Goal: Task Accomplishment & Management: Manage account settings

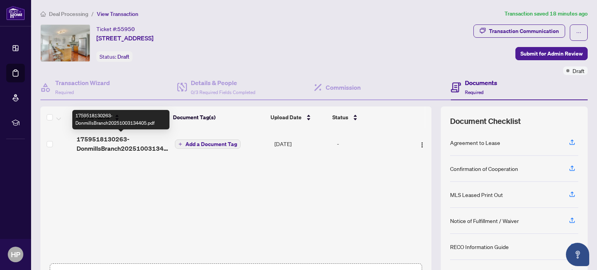
click at [133, 147] on span "1759518130263-DonmillsBranch20251003134405.pdf" at bounding box center [123, 144] width 92 height 19
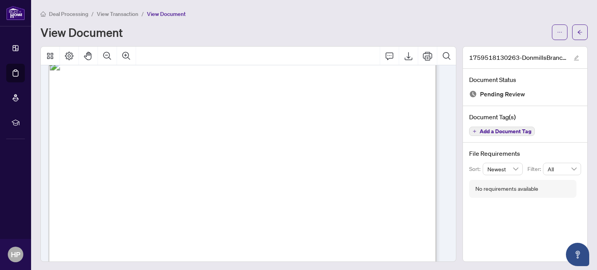
scroll to position [7, 0]
click at [405, 55] on icon "Export" at bounding box center [409, 56] width 8 height 8
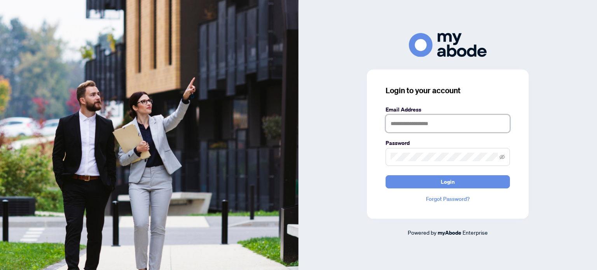
click at [415, 124] on input "text" at bounding box center [448, 124] width 124 height 18
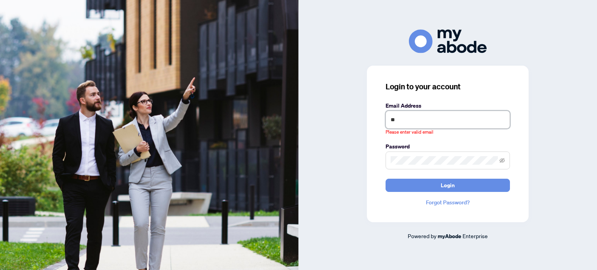
type input "**********"
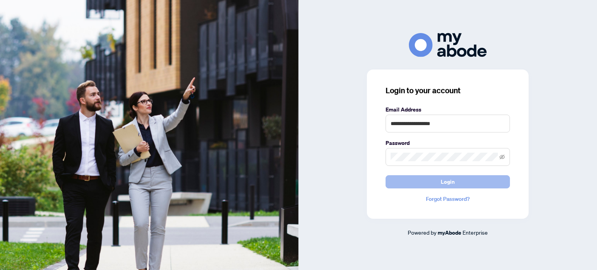
click at [462, 183] on button "Login" at bounding box center [448, 181] width 124 height 13
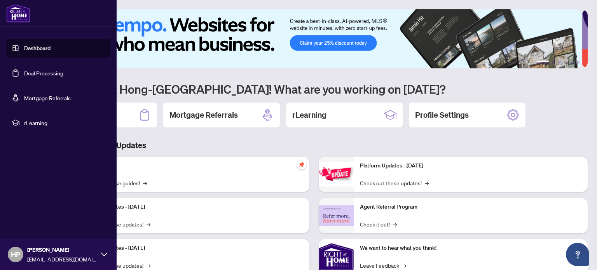
click at [46, 72] on link "Deal Processing" at bounding box center [43, 73] width 39 height 7
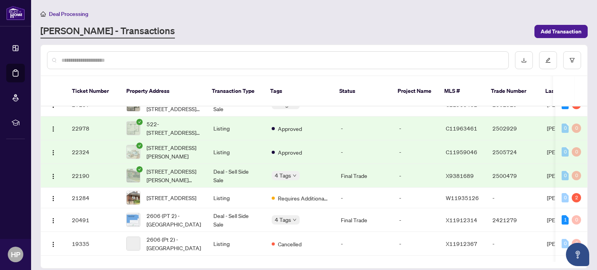
scroll to position [280, 0]
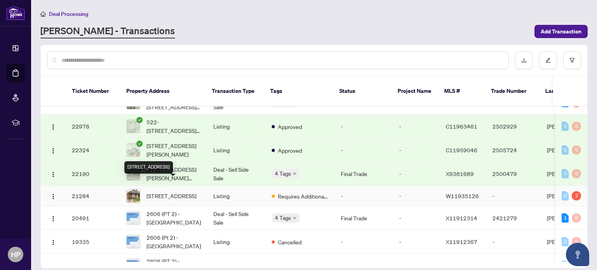
click at [153, 192] on span "[STREET_ADDRESS]" at bounding box center [172, 196] width 50 height 9
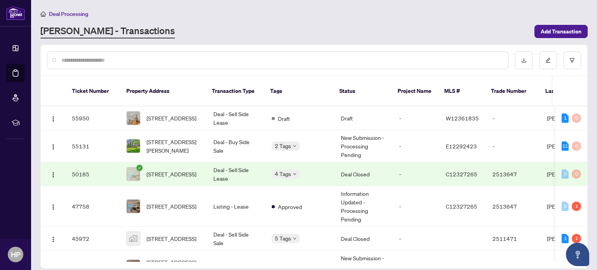
click at [109, 58] on input "text" at bounding box center [281, 60] width 441 height 9
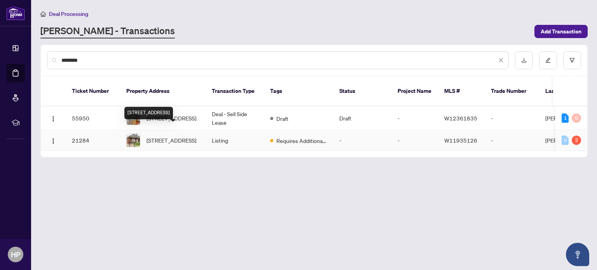
type input "********"
click at [163, 136] on span "[STREET_ADDRESS]" at bounding box center [172, 140] width 50 height 9
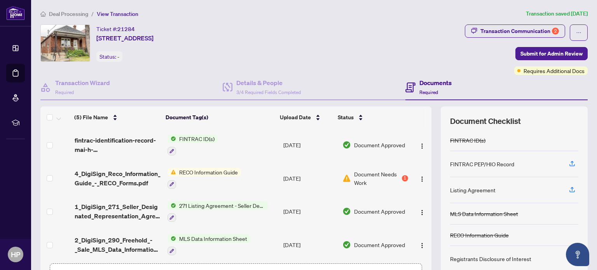
drag, startPoint x: 423, startPoint y: 148, endPoint x: 404, endPoint y: 159, distance: 22.1
click at [411, 159] on td at bounding box center [421, 144] width 20 height 33
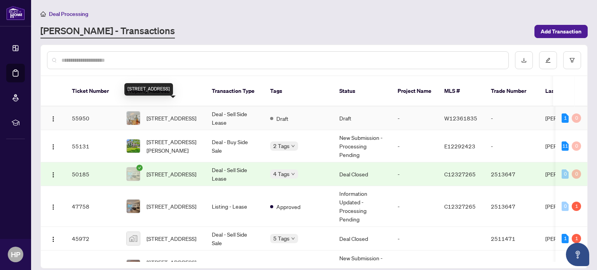
click at [176, 114] on span "[STREET_ADDRESS]" at bounding box center [172, 118] width 50 height 9
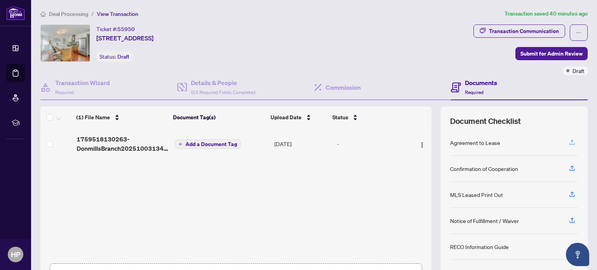
click at [569, 139] on icon "button" at bounding box center [572, 142] width 7 height 7
click at [199, 142] on span "Add a Document Tag" at bounding box center [211, 144] width 52 height 5
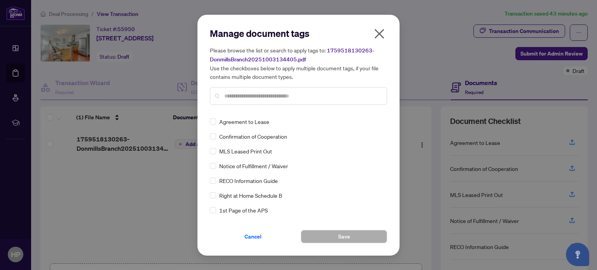
click at [265, 96] on input "text" at bounding box center [302, 96] width 156 height 9
type input "*******"
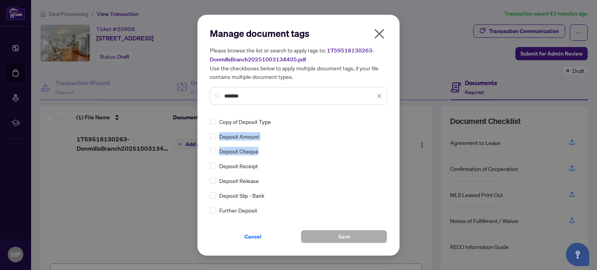
drag, startPoint x: 387, startPoint y: 129, endPoint x: 383, endPoint y: 149, distance: 20.7
click at [383, 149] on div "Manage document tags Please browse the list or search to apply tags to: 1759518…" at bounding box center [299, 135] width 202 height 241
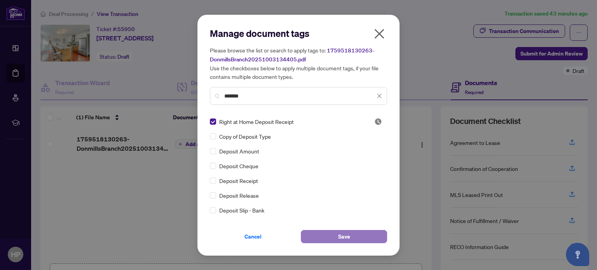
click at [322, 237] on button "Save" at bounding box center [344, 236] width 86 height 13
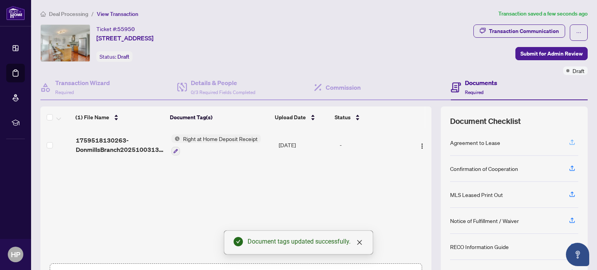
click at [569, 141] on icon "button" at bounding box center [572, 142] width 7 height 7
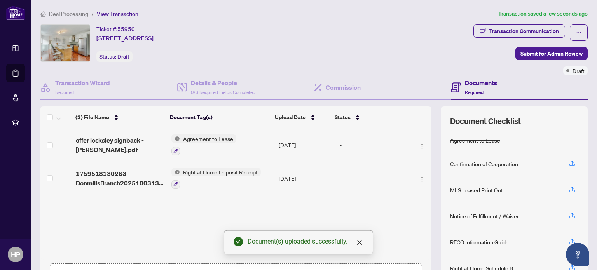
click at [188, 139] on span "Agreement to Lease" at bounding box center [208, 139] width 56 height 9
click at [175, 151] on icon "button" at bounding box center [175, 151] width 5 height 5
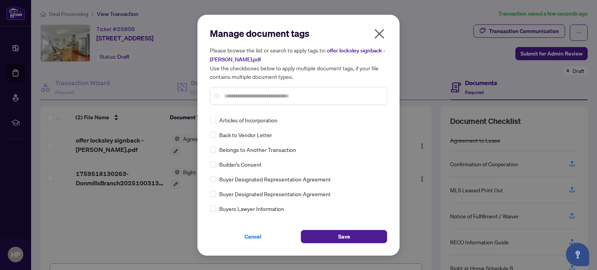
scroll to position [197, 0]
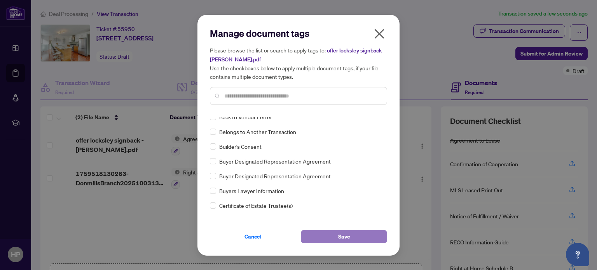
click at [325, 237] on button "Save" at bounding box center [344, 236] width 86 height 13
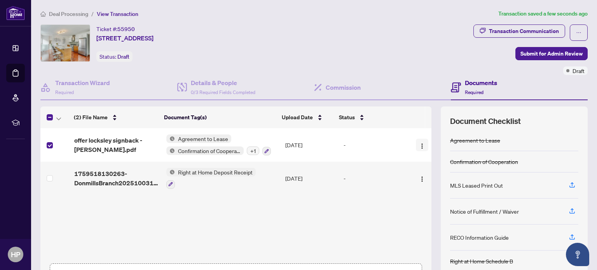
click at [419, 146] on img "button" at bounding box center [422, 146] width 6 height 6
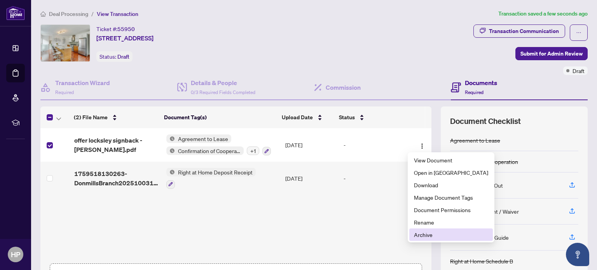
click at [426, 235] on span "Archive" at bounding box center [451, 235] width 74 height 9
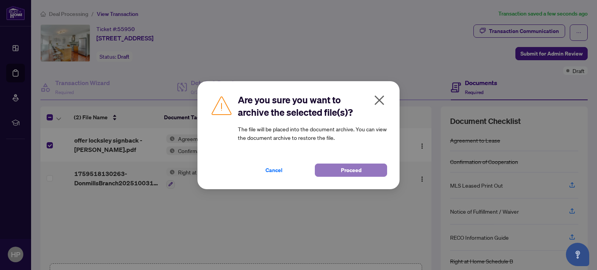
click at [350, 171] on span "Proceed" at bounding box center [351, 170] width 21 height 12
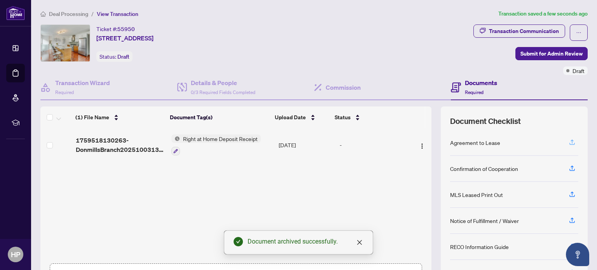
click at [569, 143] on icon "button" at bounding box center [572, 142] width 7 height 7
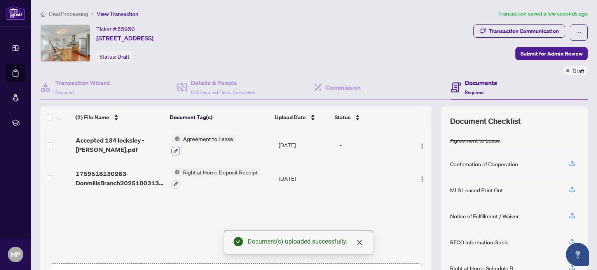
click at [175, 151] on icon "button" at bounding box center [175, 151] width 5 height 5
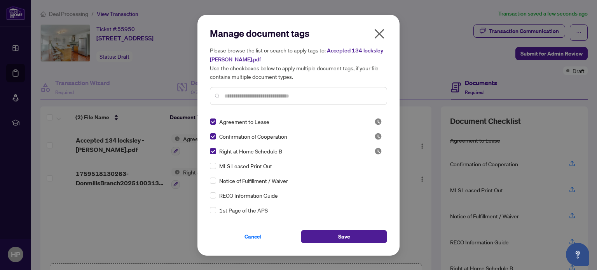
click at [260, 98] on input "text" at bounding box center [302, 96] width 156 height 9
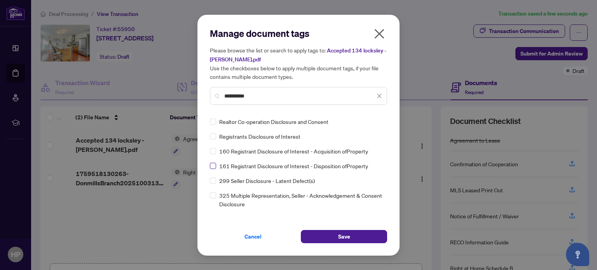
type input "**********"
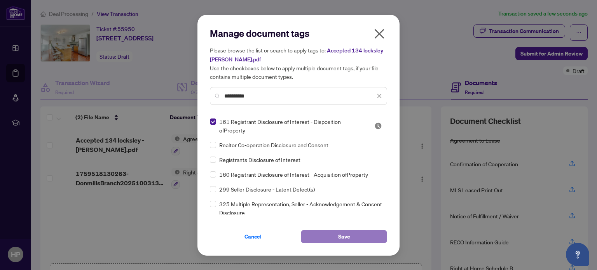
click at [344, 233] on span "Save" at bounding box center [344, 237] width 12 height 12
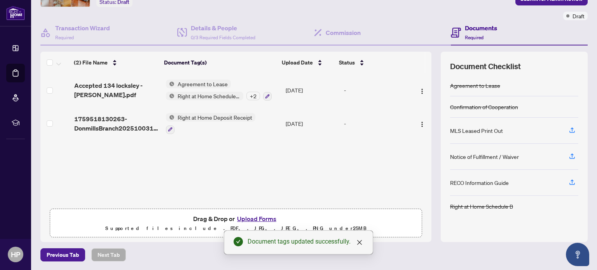
scroll to position [0, 0]
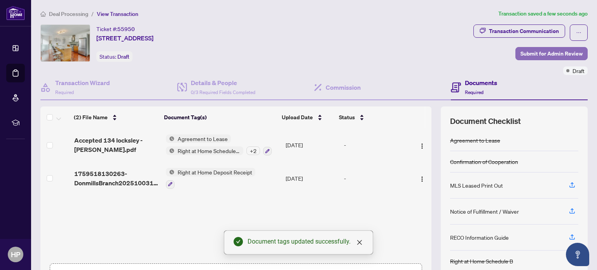
click at [549, 54] on span "Submit for Admin Review" at bounding box center [552, 53] width 62 height 12
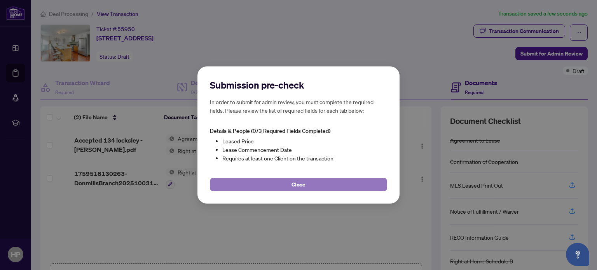
click at [299, 184] on span "Close" at bounding box center [299, 184] width 14 height 12
